Goal: Communication & Community: Connect with others

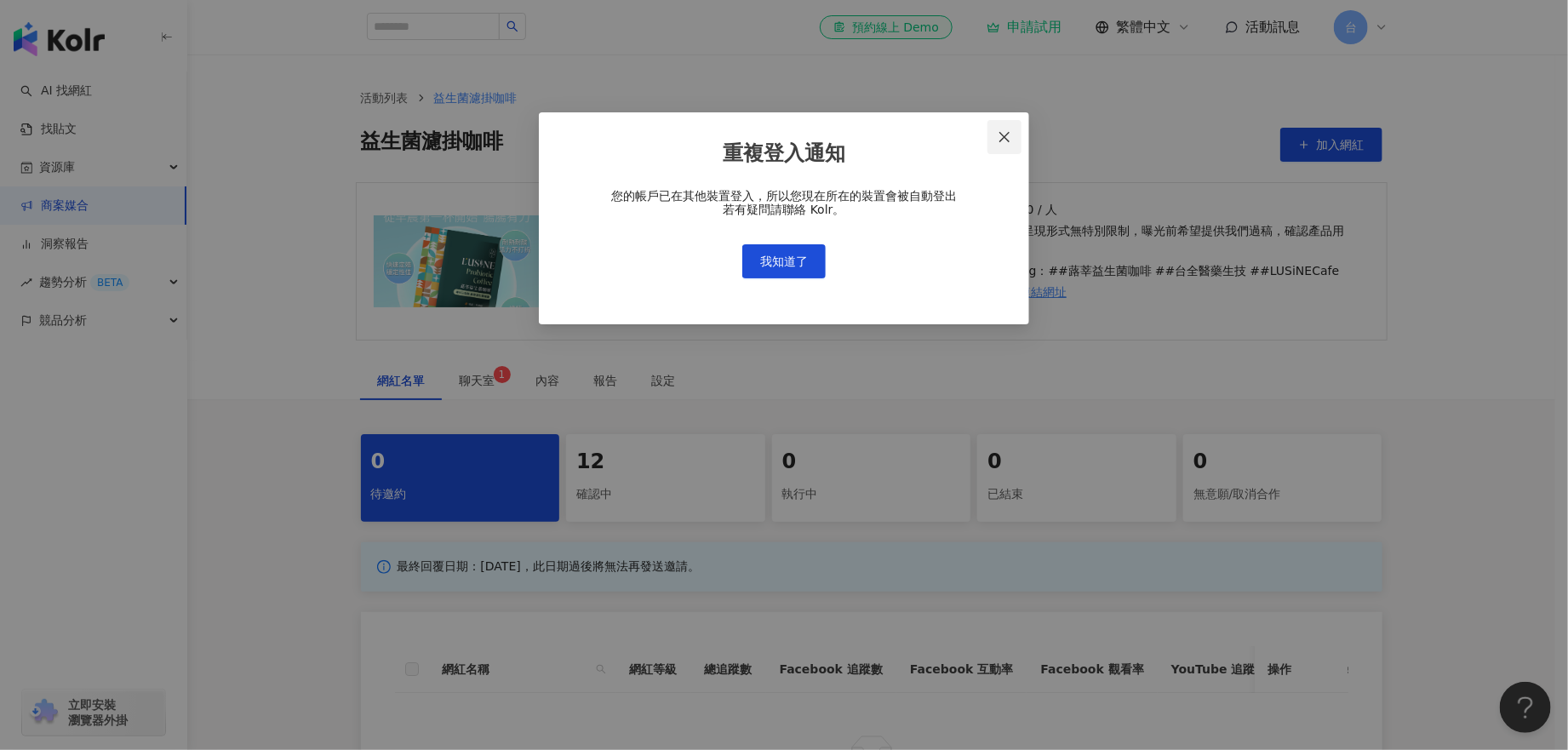
click at [1002, 139] on icon "close" at bounding box center [1004, 137] width 10 height 10
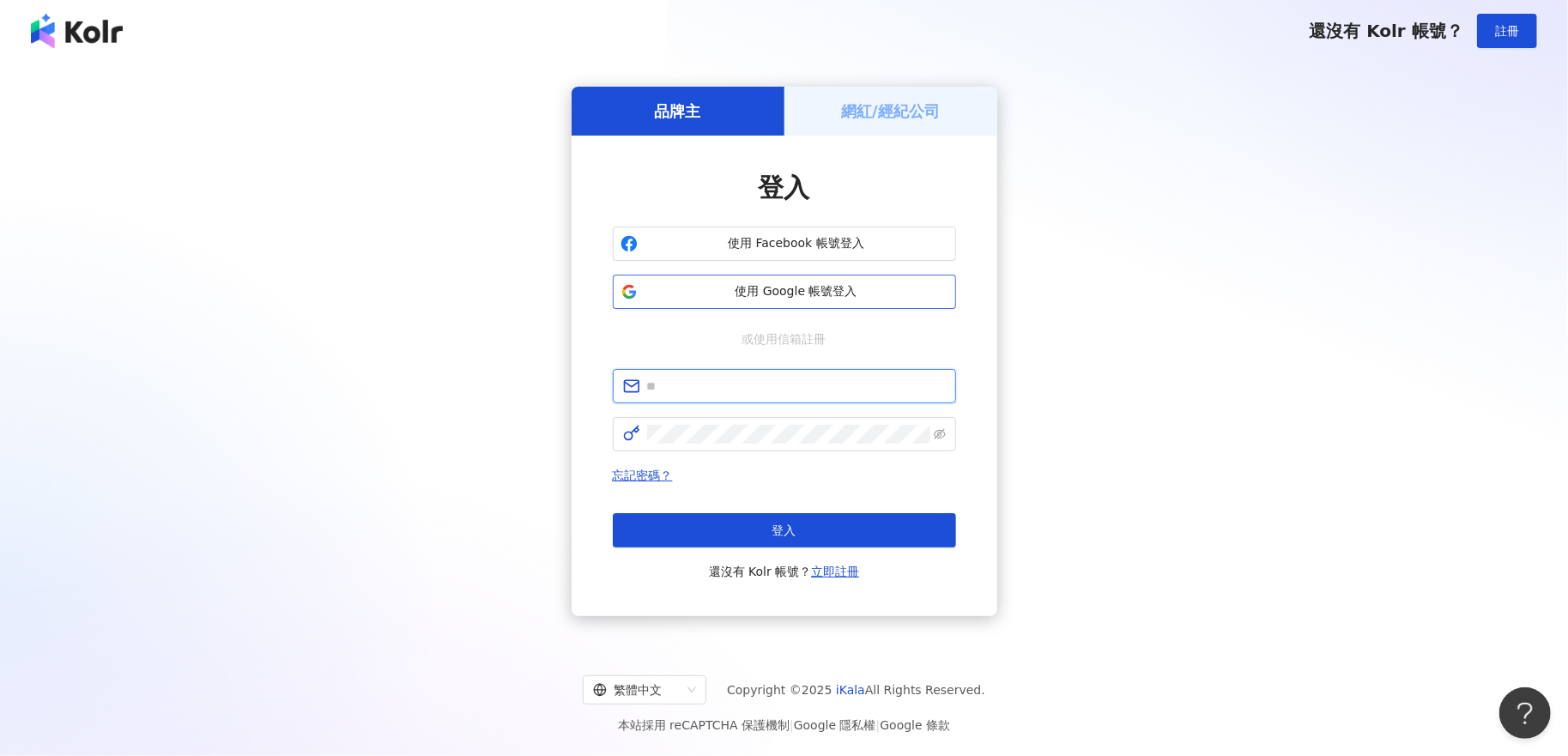
type input "**********"
click at [856, 549] on div "登入 還沒有 Kolr 帳號？ 立即註冊" at bounding box center [784, 547] width 343 height 68
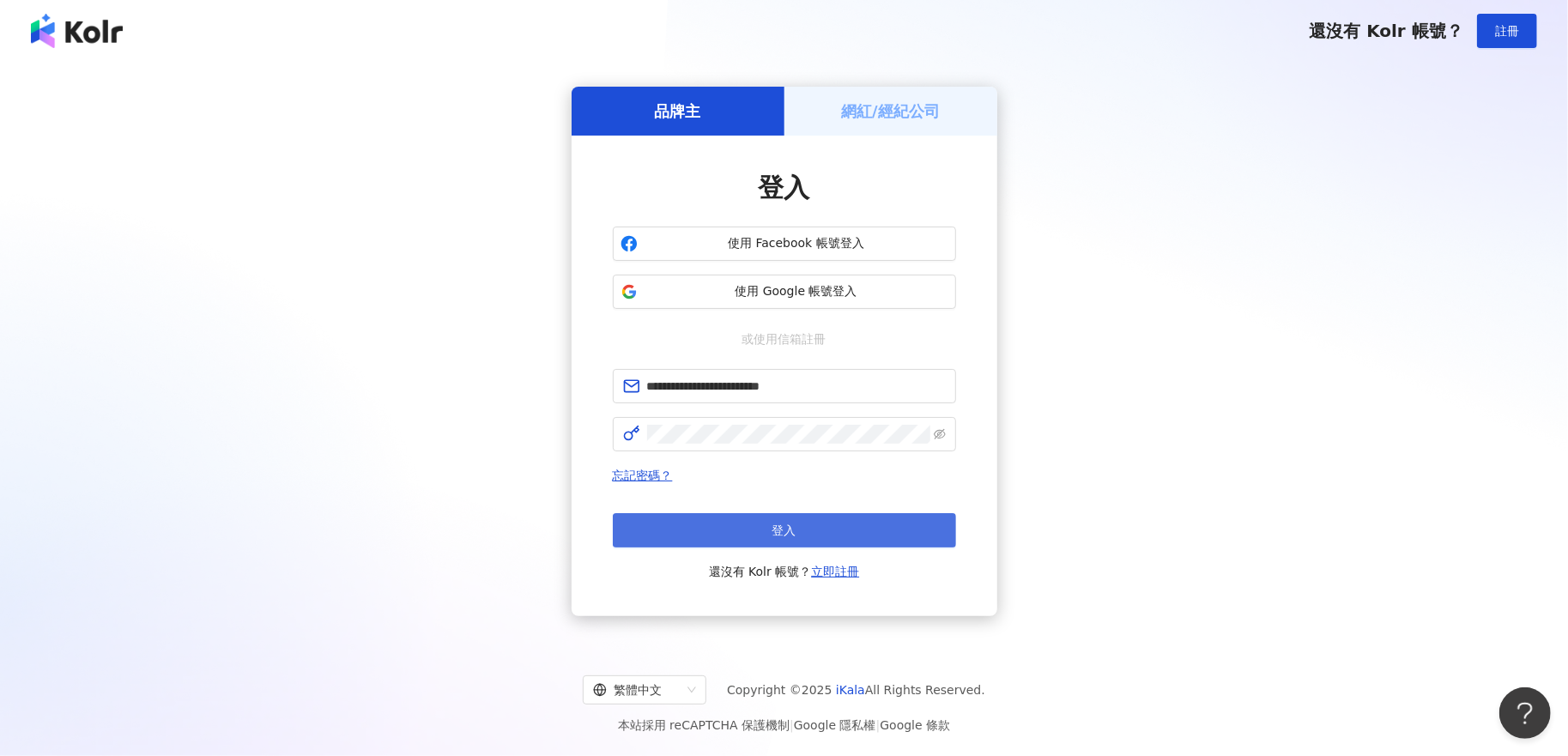
click at [841, 540] on button "登入" at bounding box center [784, 530] width 343 height 35
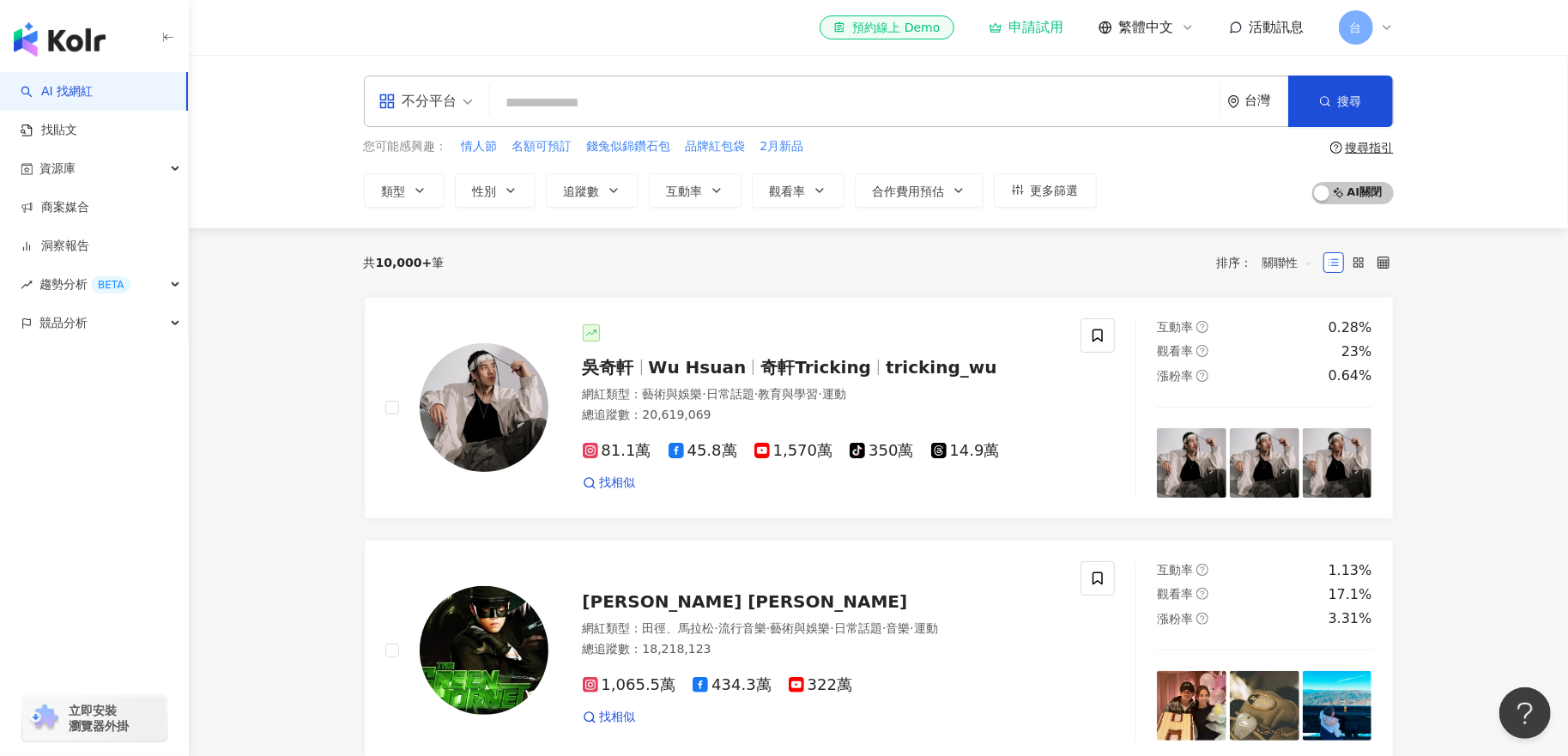
click at [1272, 24] on span "活動訊息" at bounding box center [1277, 26] width 55 height 16
click at [1132, 210] on div "不分平台 台灣 搜尋 您可能感興趣： 情人節 名額可預訂 錢兔似錦鑽石包 品牌紅包袋 2月新品 類型 性別 追蹤數 互動率 觀看率 合作費用預估 更多篩選 搜…" at bounding box center [878, 142] width 1379 height 174
click at [79, 217] on link "商案媒合" at bounding box center [54, 207] width 69 height 17
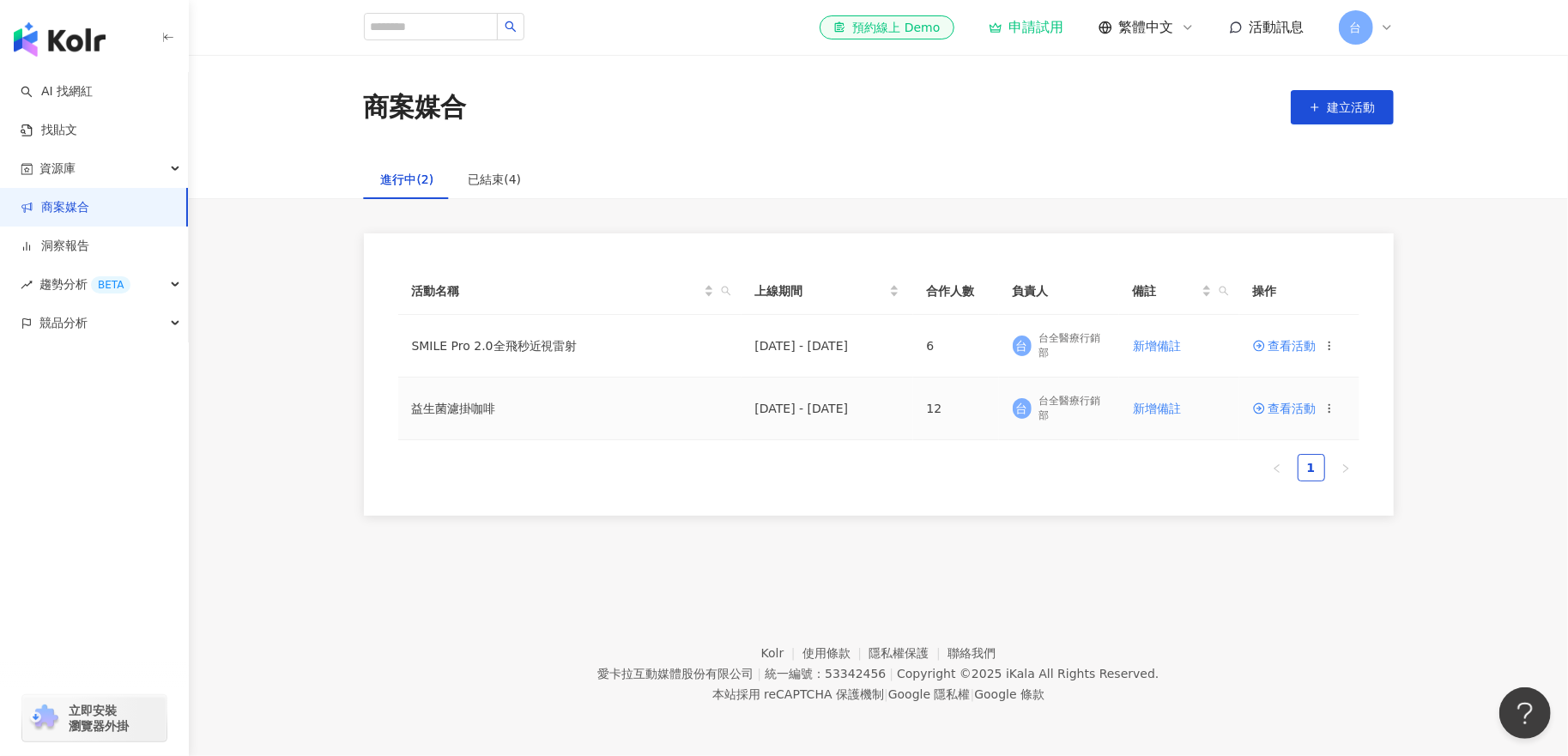
click at [442, 413] on td "益生菌濾掛咖啡" at bounding box center [570, 408] width 343 height 63
click at [1284, 408] on span "查看活動" at bounding box center [1286, 408] width 64 height 12
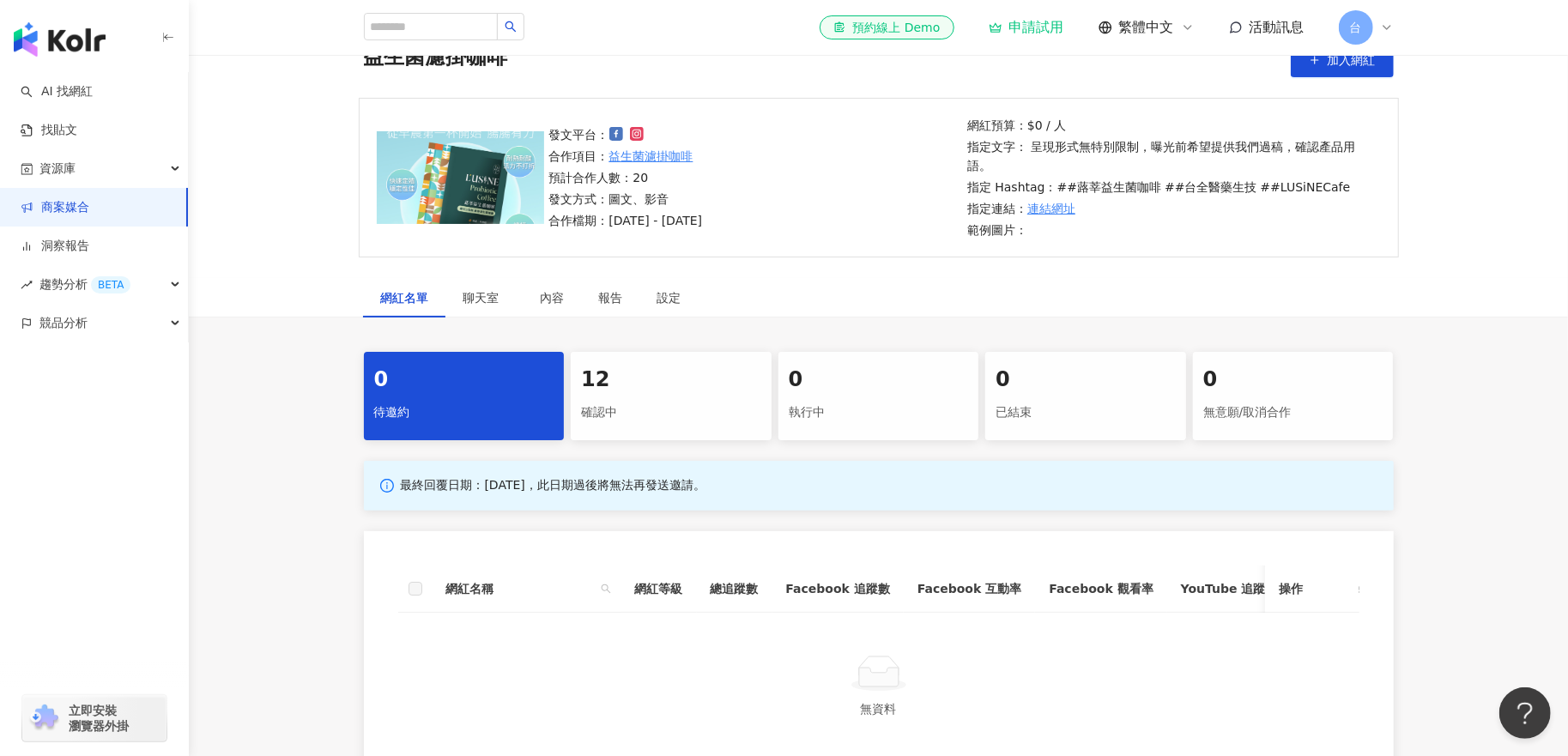
scroll to position [257, 0]
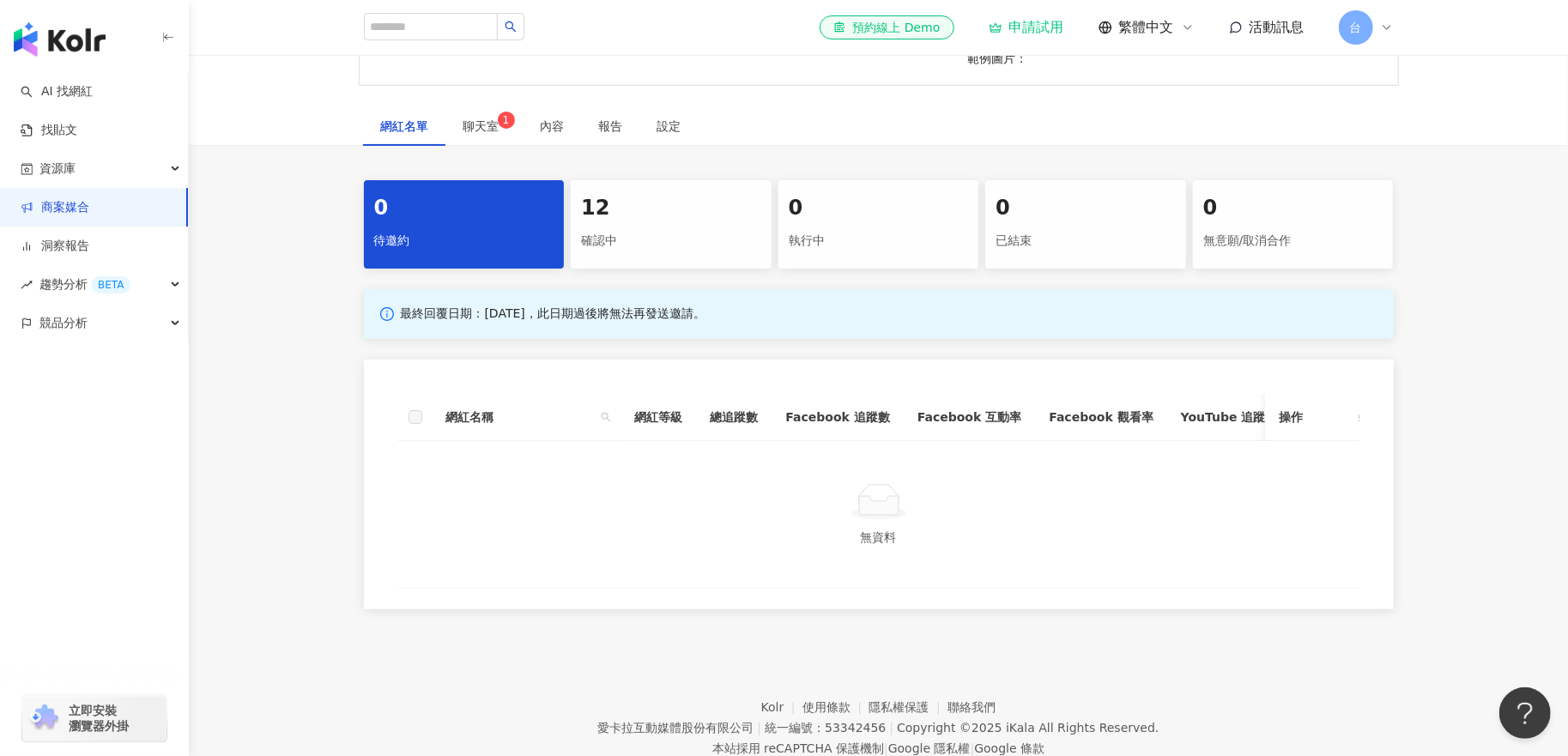
click at [625, 260] on div "12 確認中" at bounding box center [671, 224] width 201 height 88
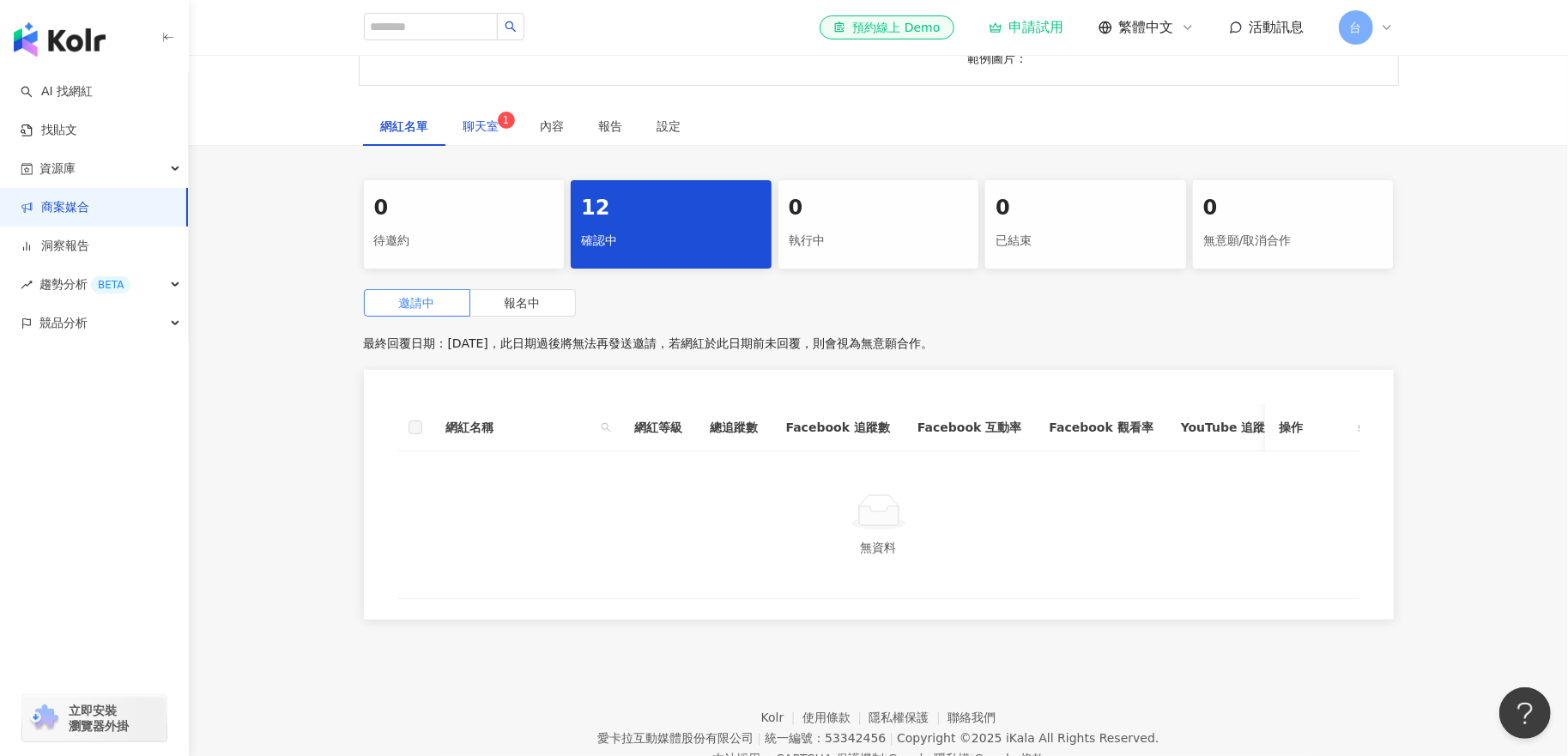
click at [480, 120] on span "聊天室 1" at bounding box center [485, 126] width 43 height 12
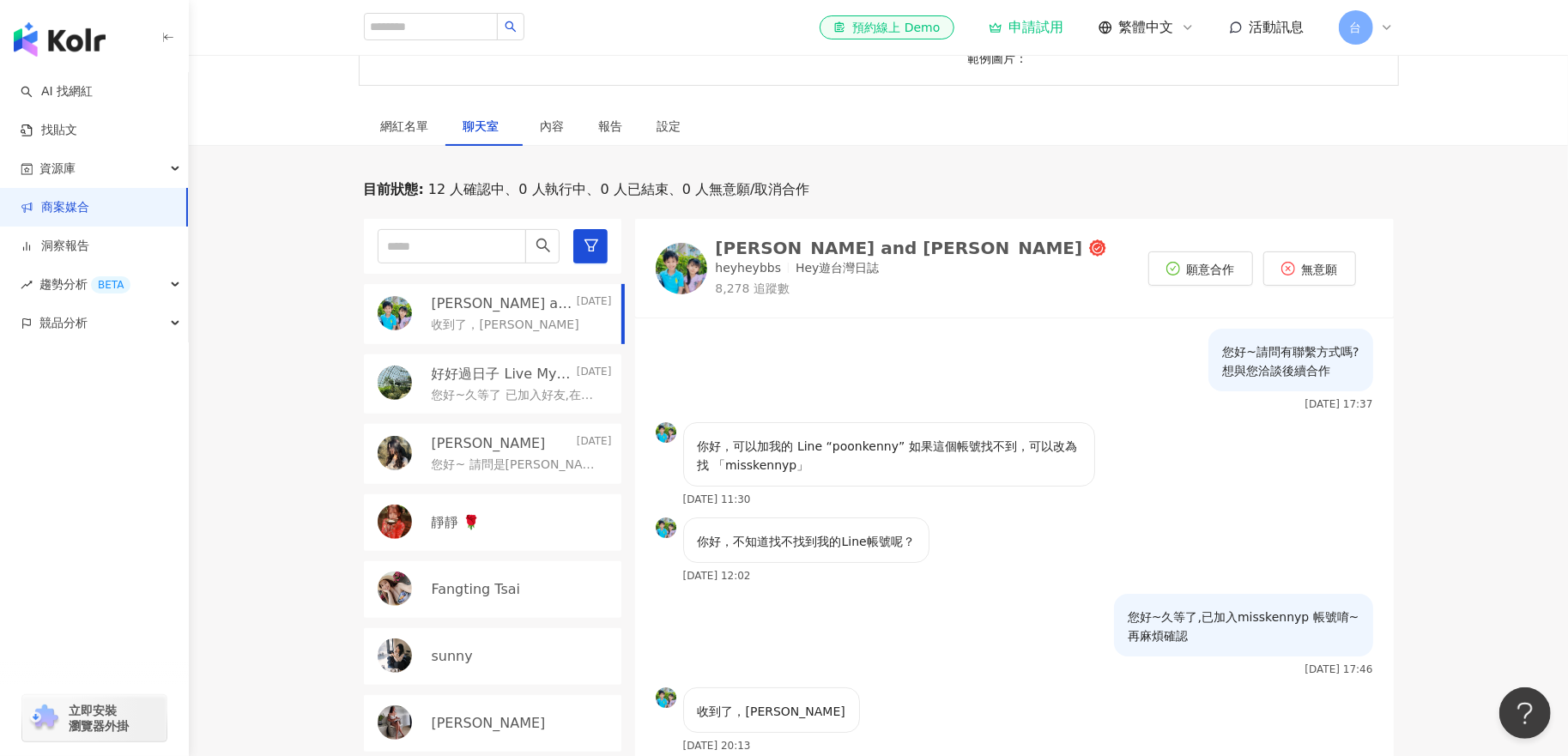
click at [546, 387] on p "您好~久等了 已加入好友,在麻煩確認 謝謝" at bounding box center [518, 396] width 174 height 17
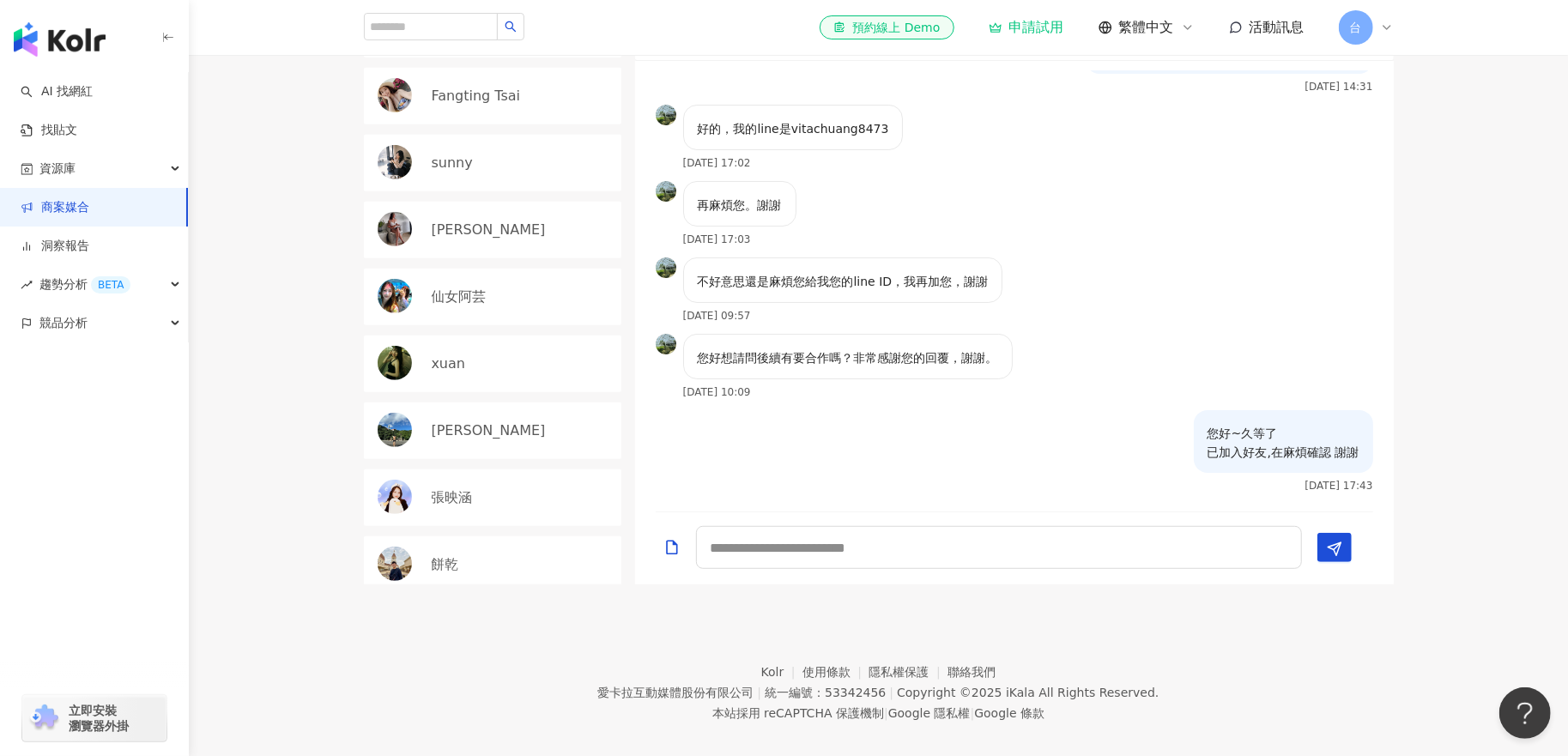
scroll to position [533, 0]
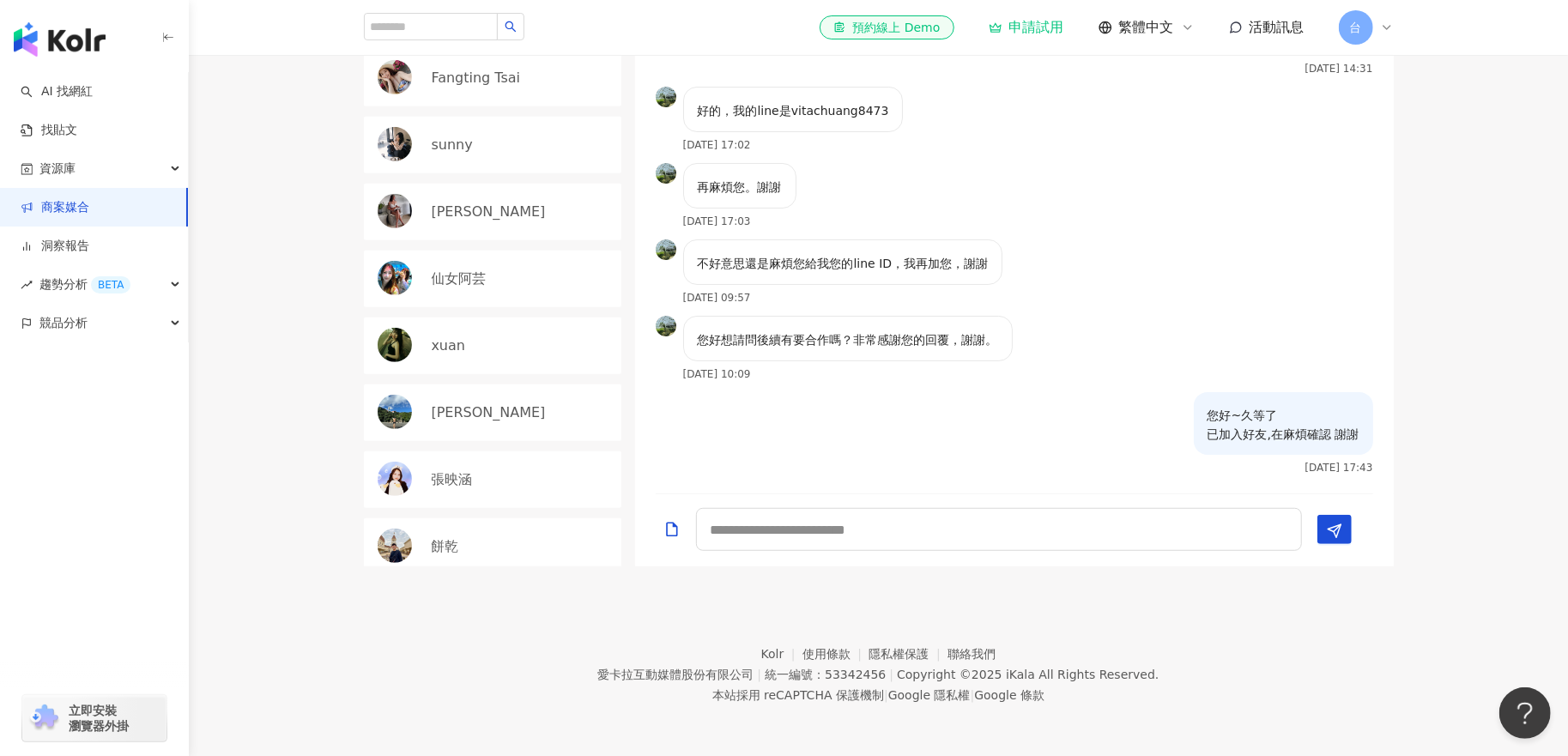
click at [519, 540] on div "餅乾" at bounding box center [522, 547] width 180 height 19
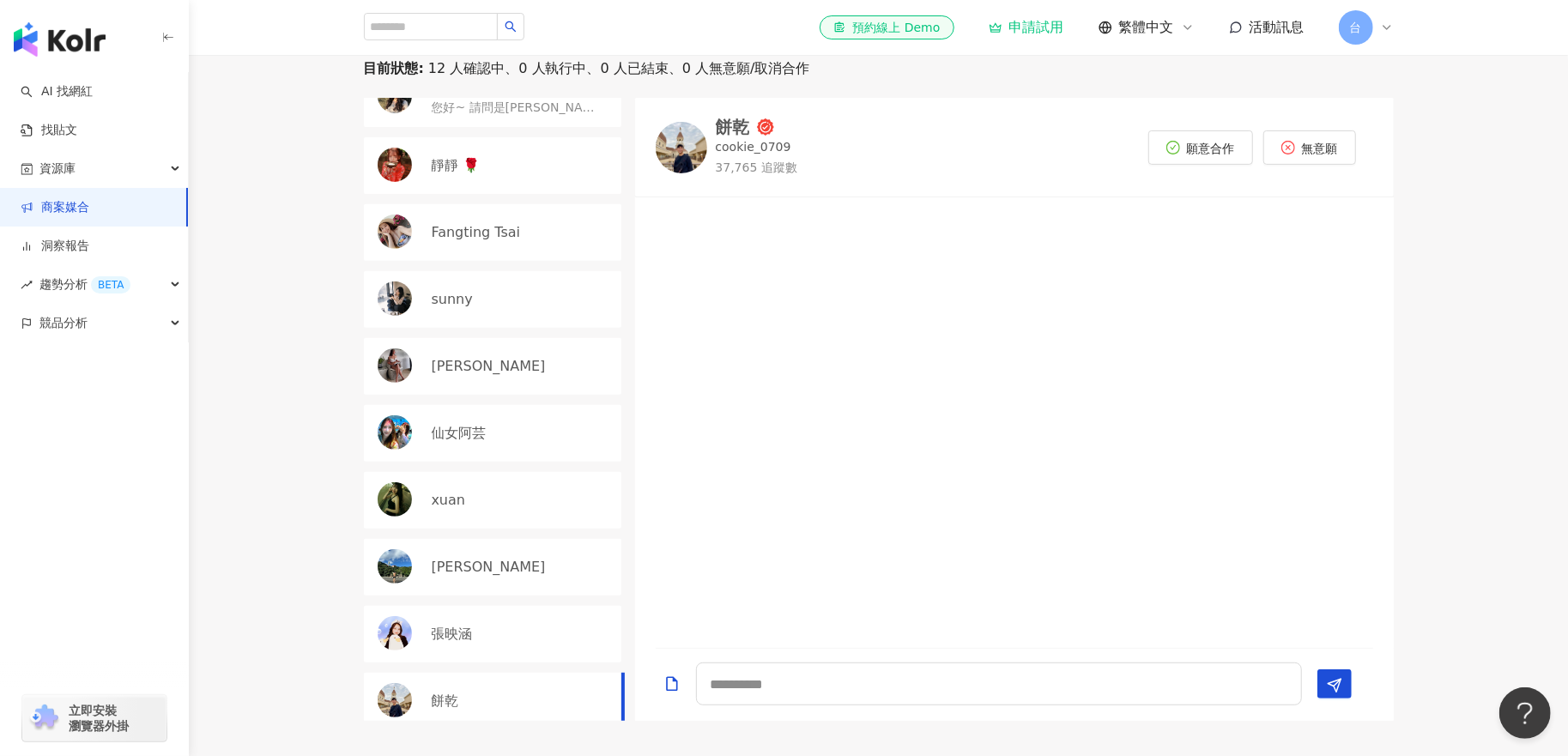
scroll to position [361, 0]
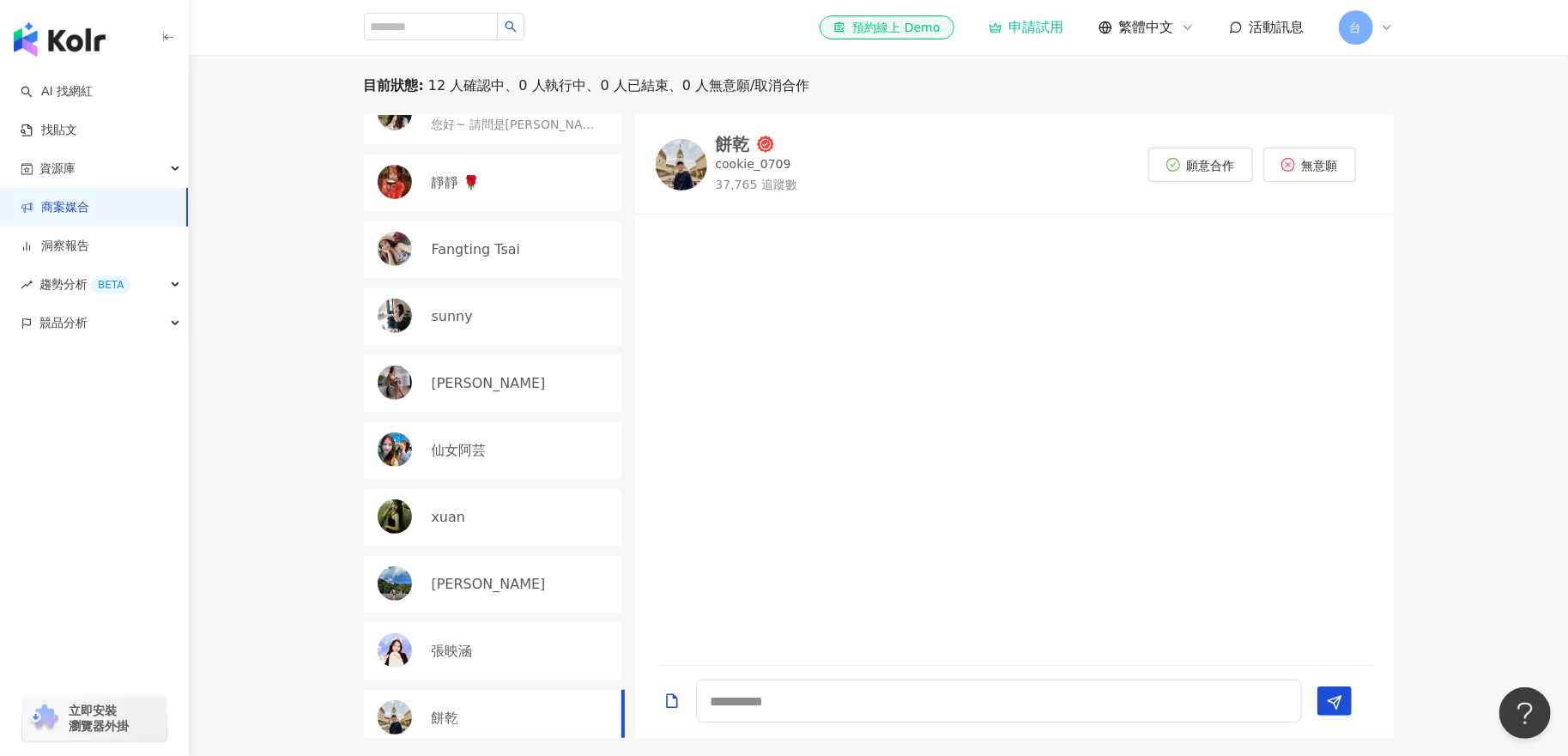
click at [486, 629] on div "張映涵" at bounding box center [493, 651] width 257 height 56
click at [485, 575] on div "[PERSON_NAME]" at bounding box center [522, 584] width 180 height 19
click at [496, 511] on div "xuan" at bounding box center [522, 518] width 180 height 19
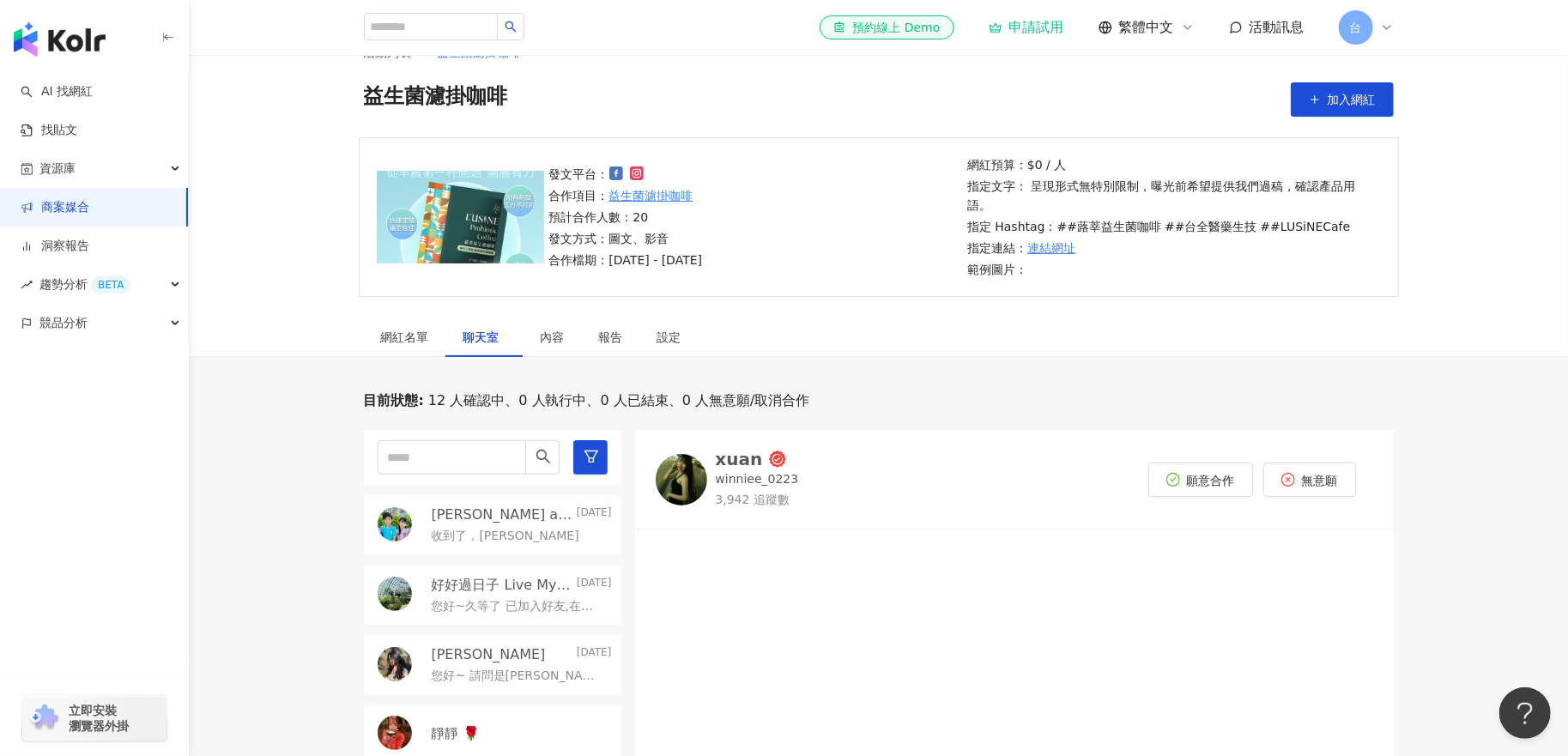
scroll to position [18, 0]
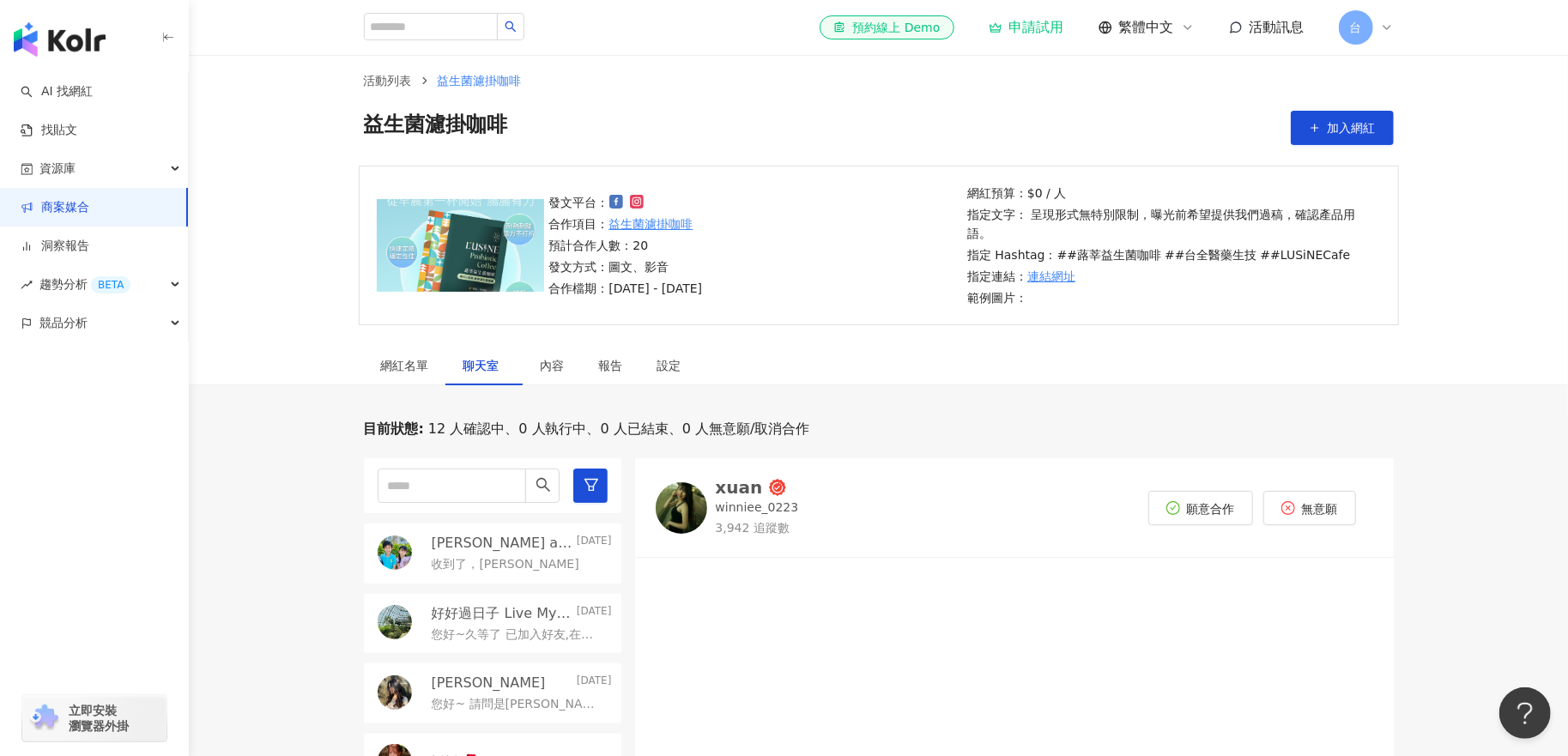
click at [520, 540] on p "[PERSON_NAME] and [PERSON_NAME]" at bounding box center [502, 543] width 142 height 19
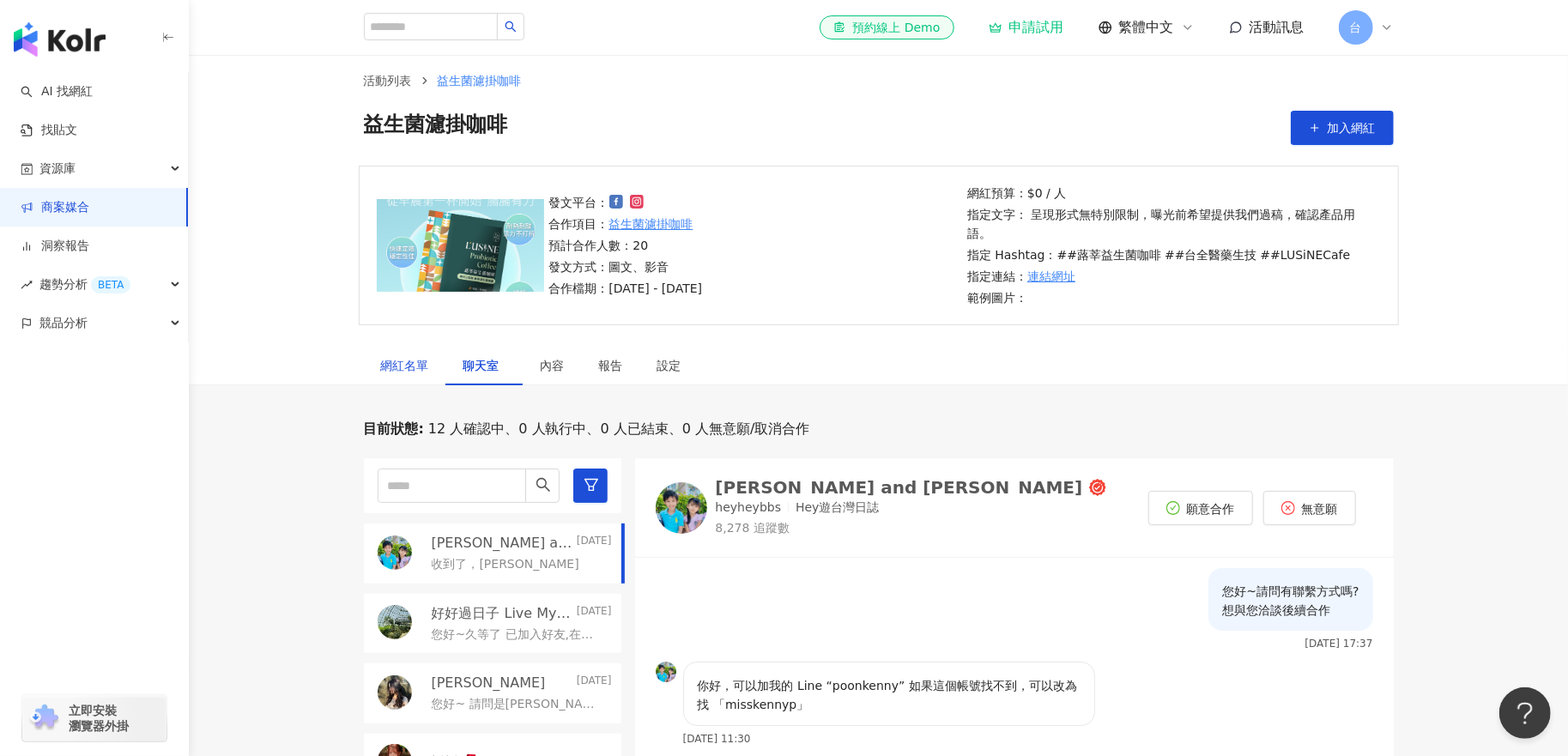
click at [422, 366] on div "網紅名單" at bounding box center [404, 366] width 48 height 19
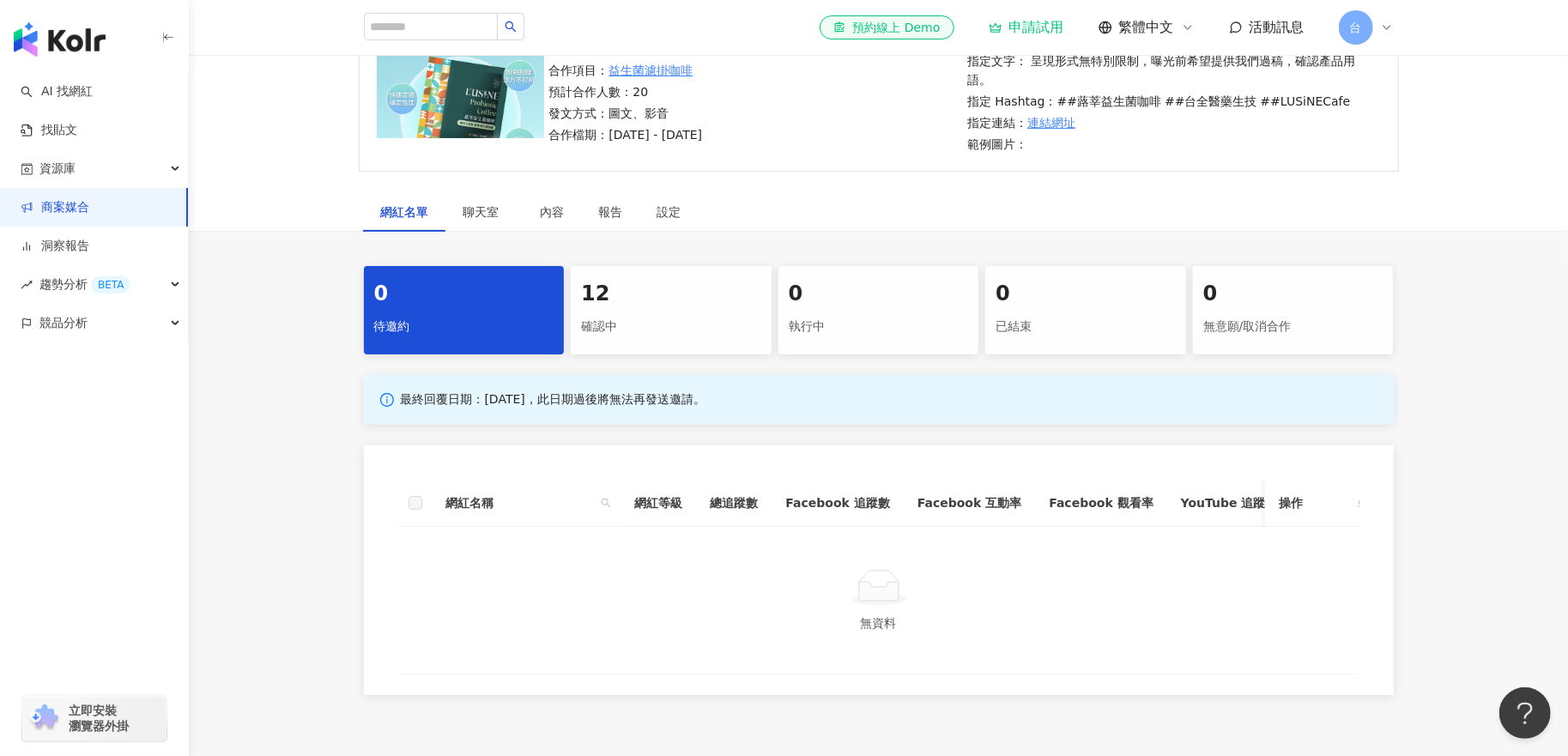
scroll to position [85, 0]
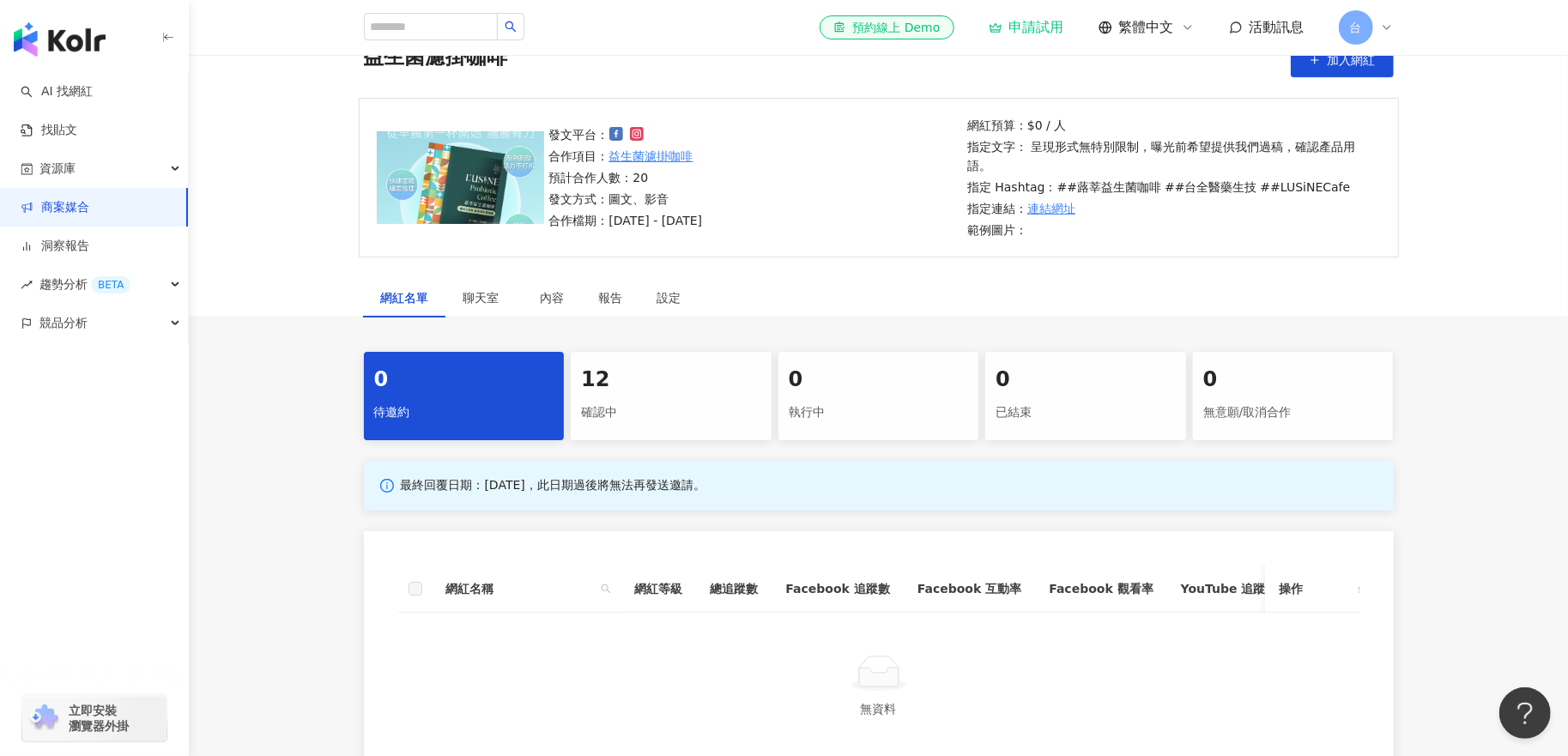
click at [609, 404] on div "確認中" at bounding box center [671, 412] width 180 height 29
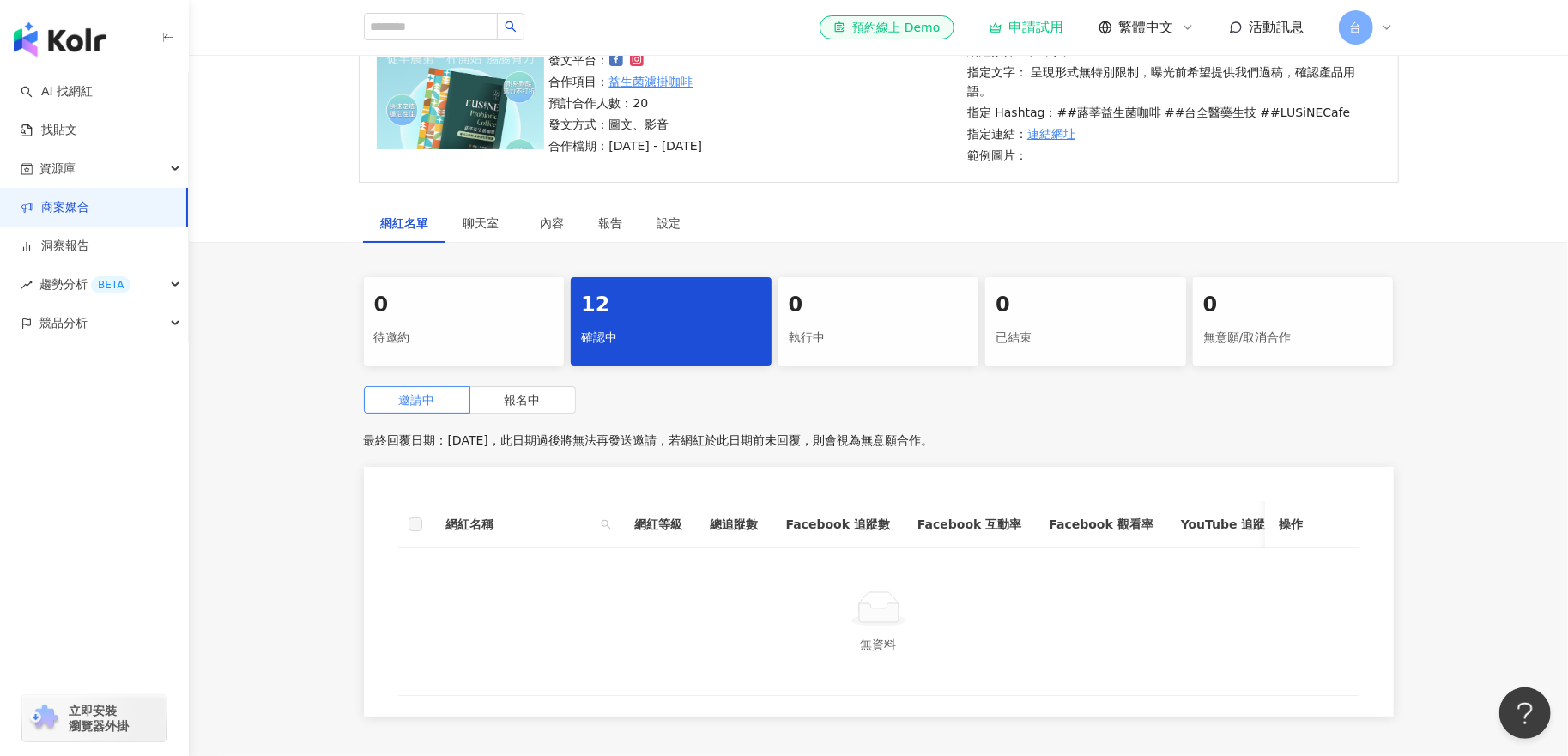
scroll to position [257, 0]
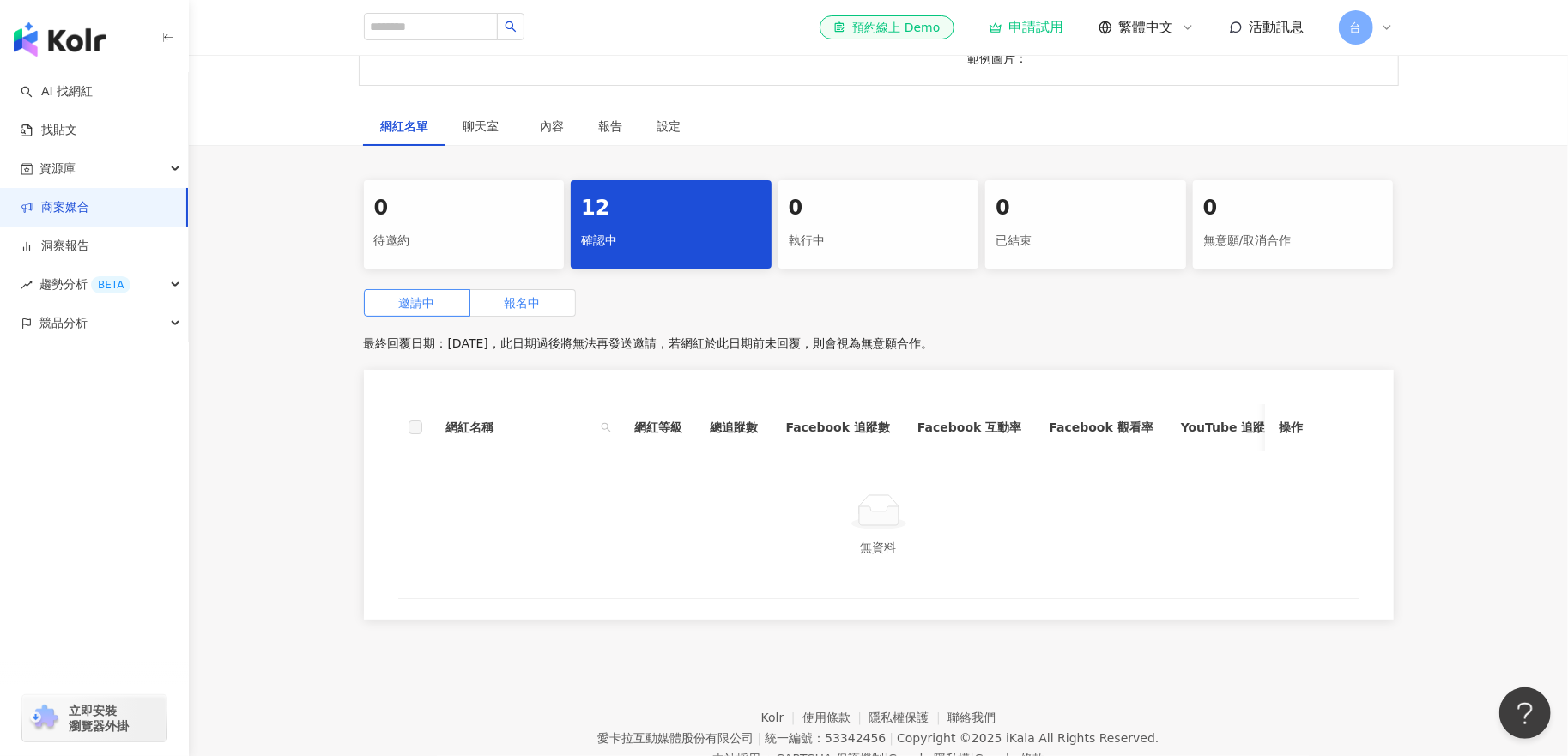
click at [510, 312] on label "報名中" at bounding box center [523, 302] width 106 height 27
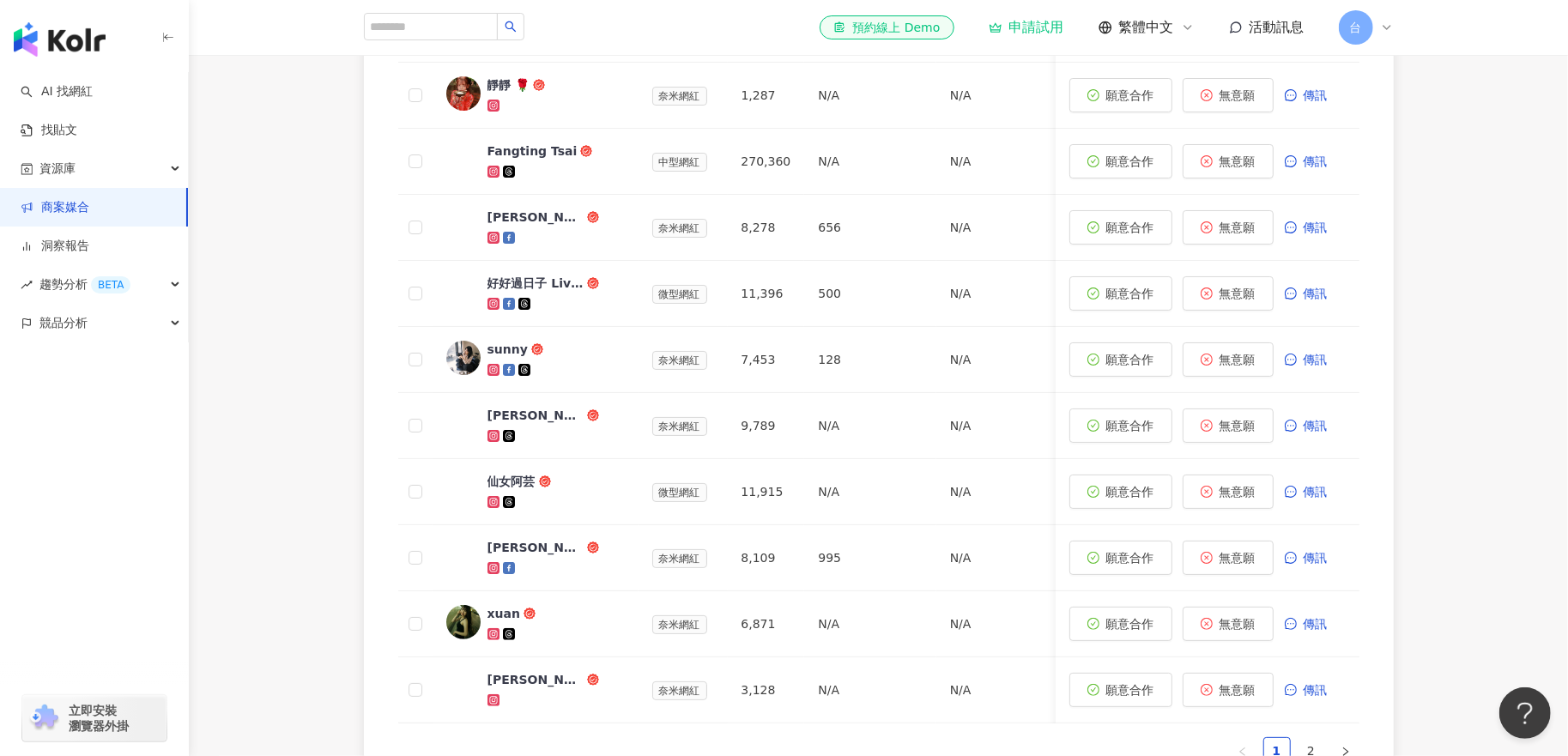
scroll to position [429, 0]
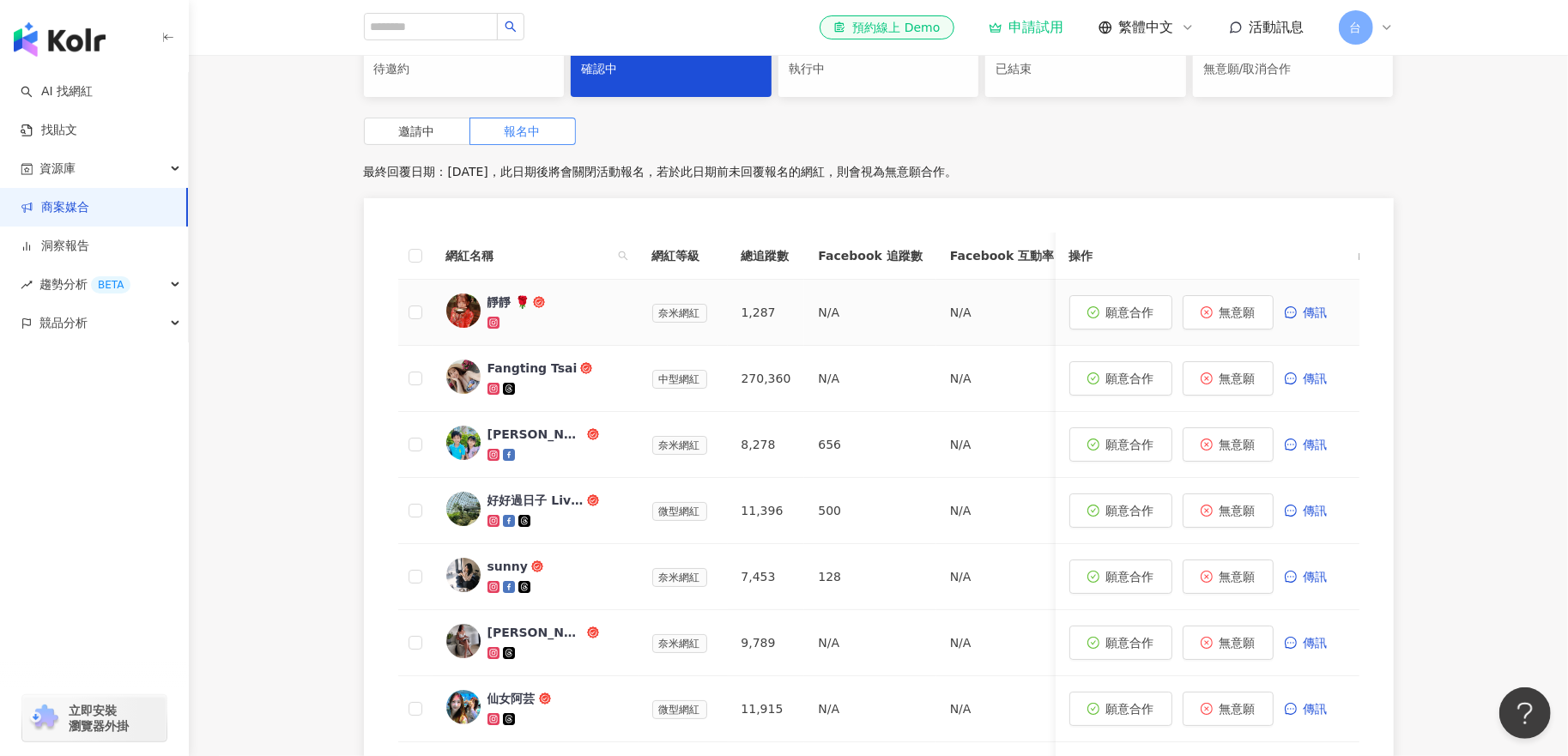
click at [495, 302] on div "靜靜 🌹" at bounding box center [510, 302] width 43 height 17
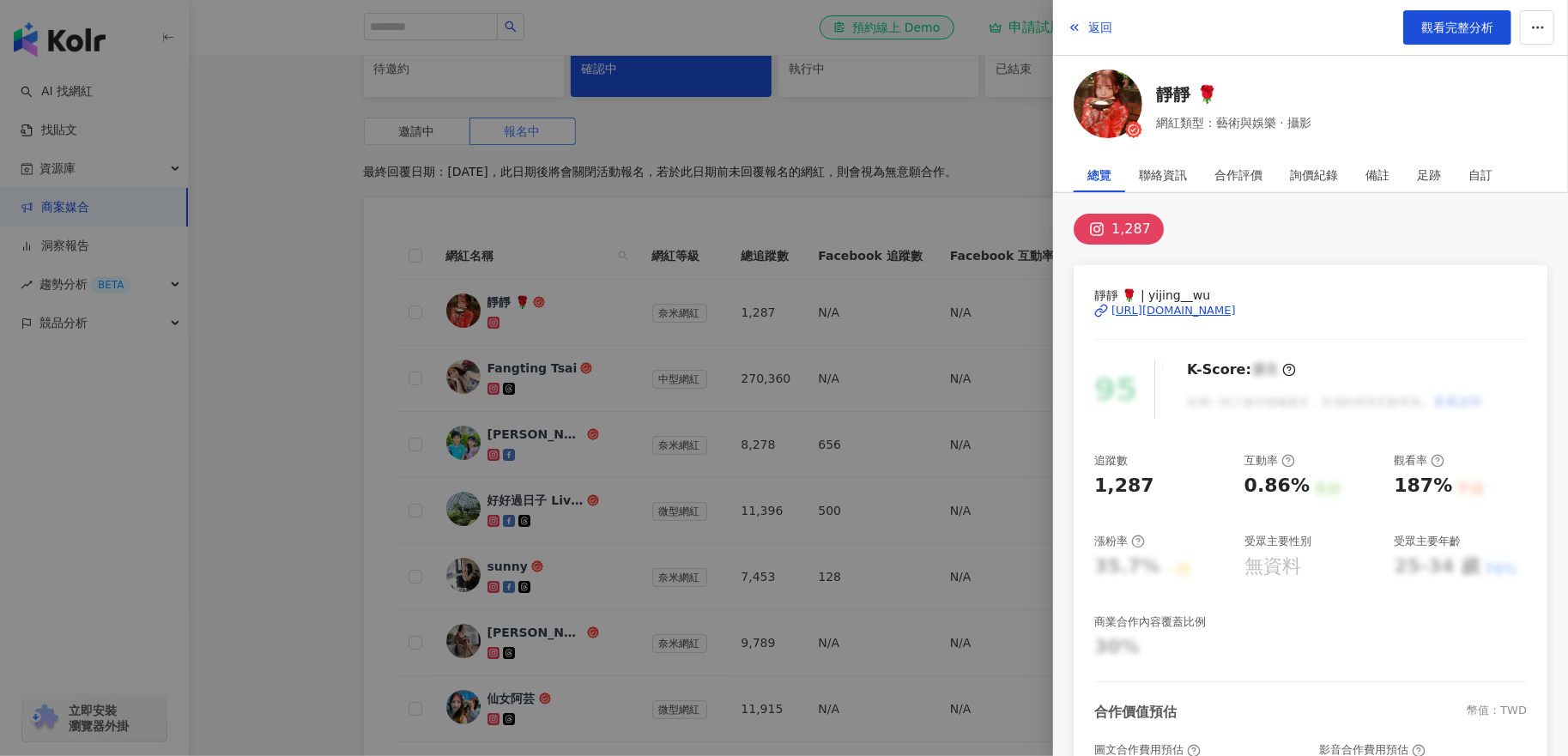
click at [1142, 229] on div "1,287" at bounding box center [1132, 229] width 39 height 24
click at [1118, 113] on img at bounding box center [1107, 103] width 69 height 68
click at [1236, 307] on div "https://www.instagram.com/yijing__wu" at bounding box center [1174, 310] width 125 height 15
